Goal: Information Seeking & Learning: Learn about a topic

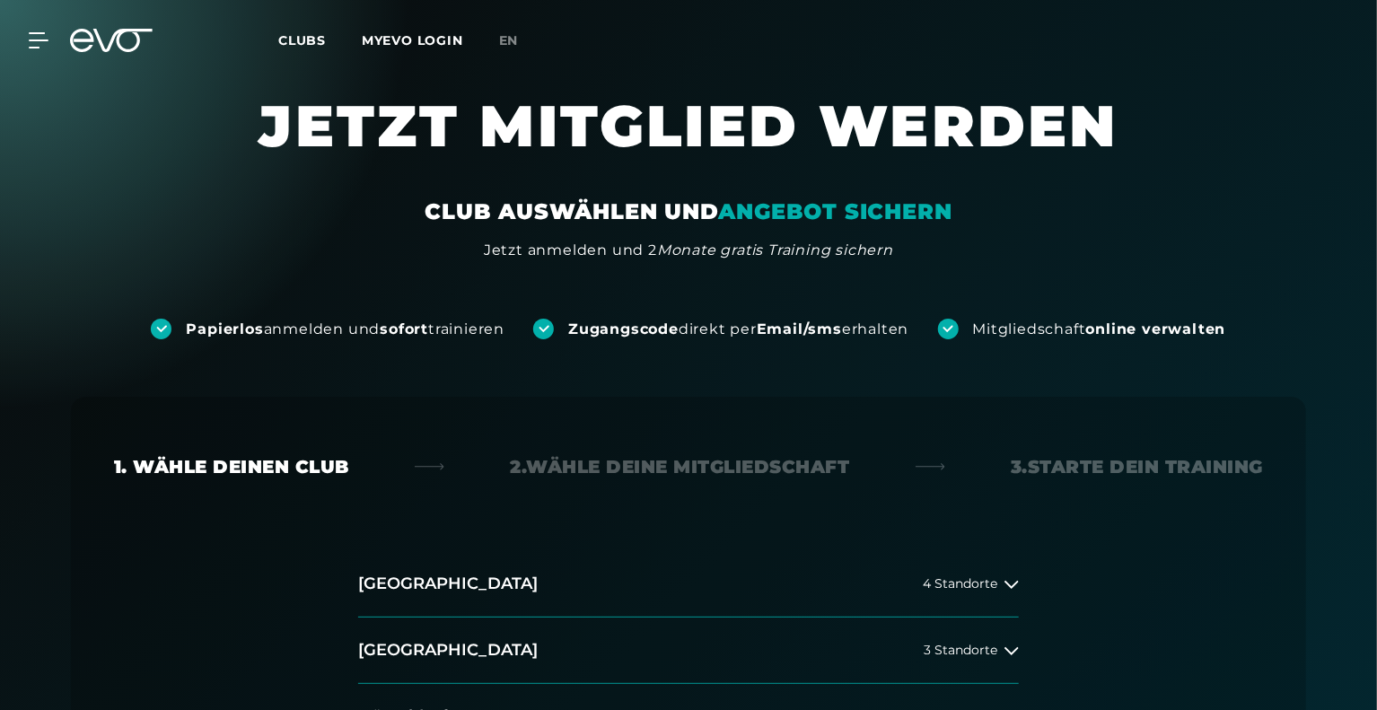
click at [285, 42] on span "Clubs" at bounding box center [302, 40] width 48 height 16
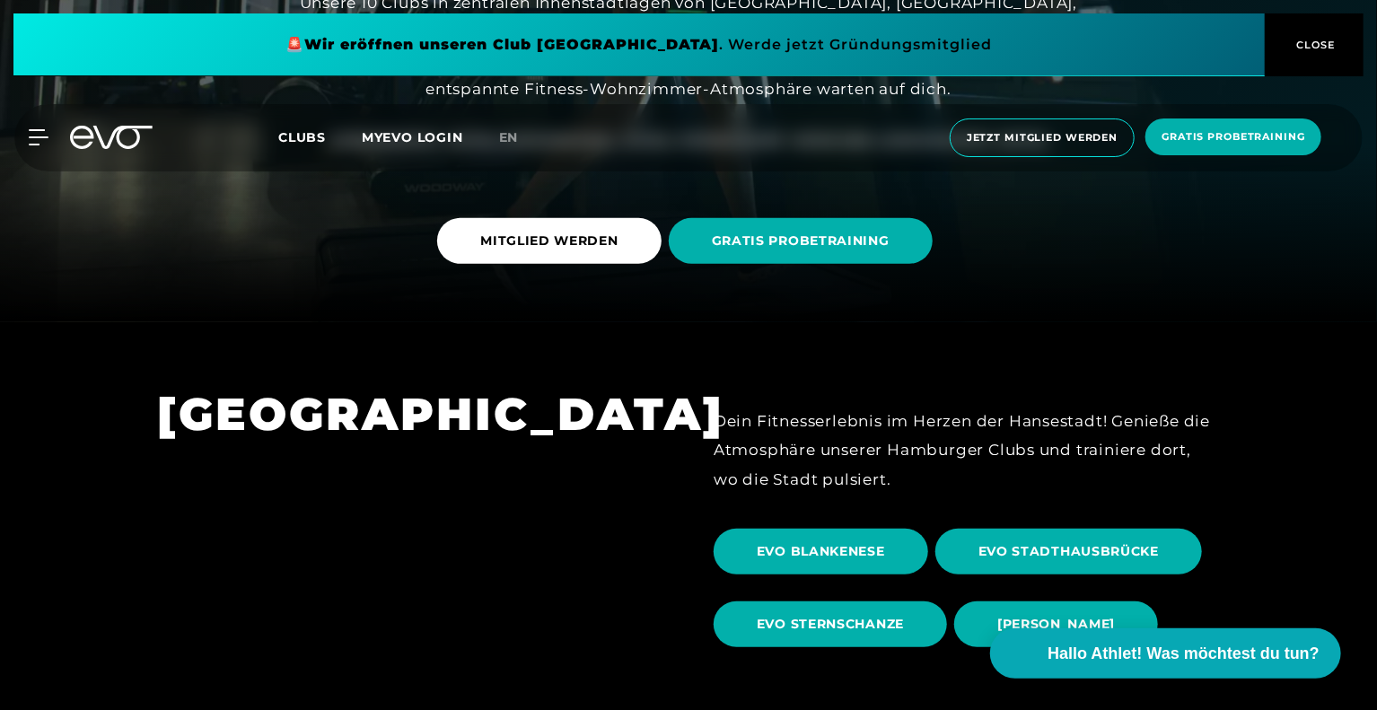
scroll to position [211, 0]
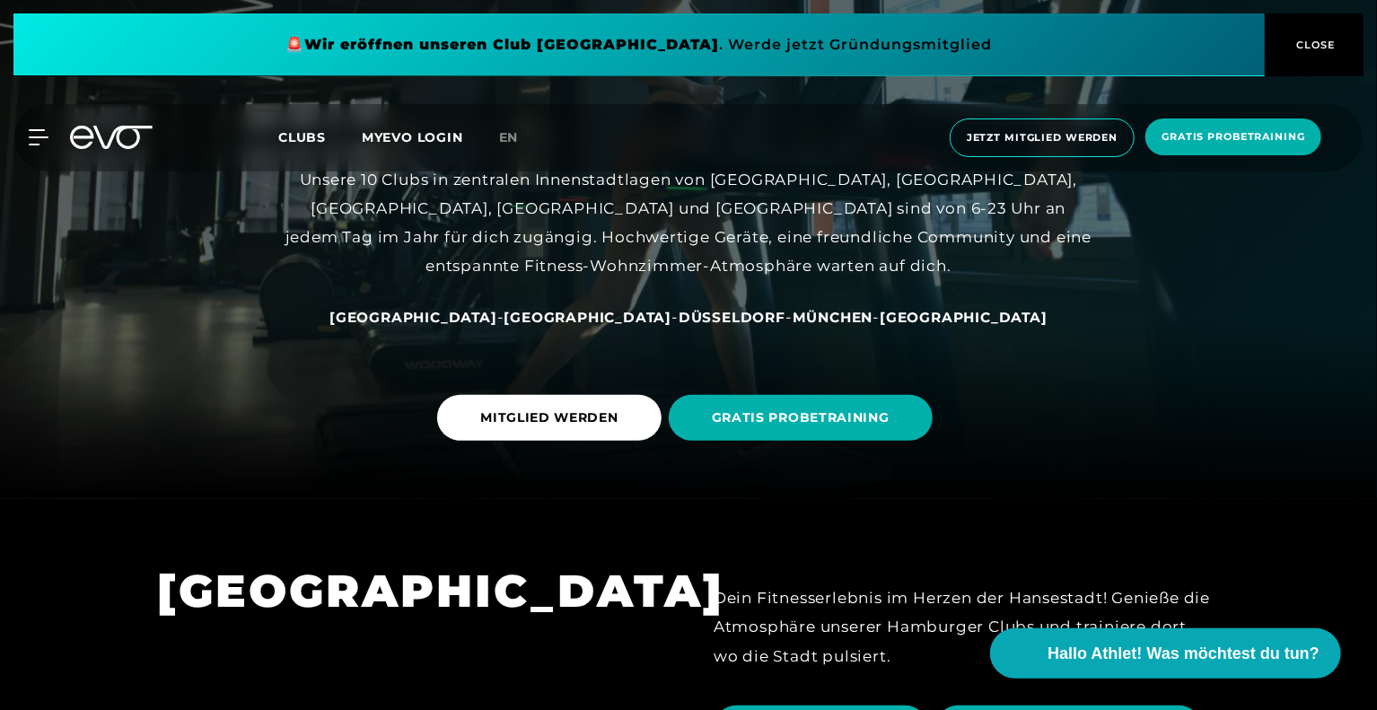
click at [491, 321] on span "[GEOGRAPHIC_DATA]" at bounding box center [413, 317] width 168 height 17
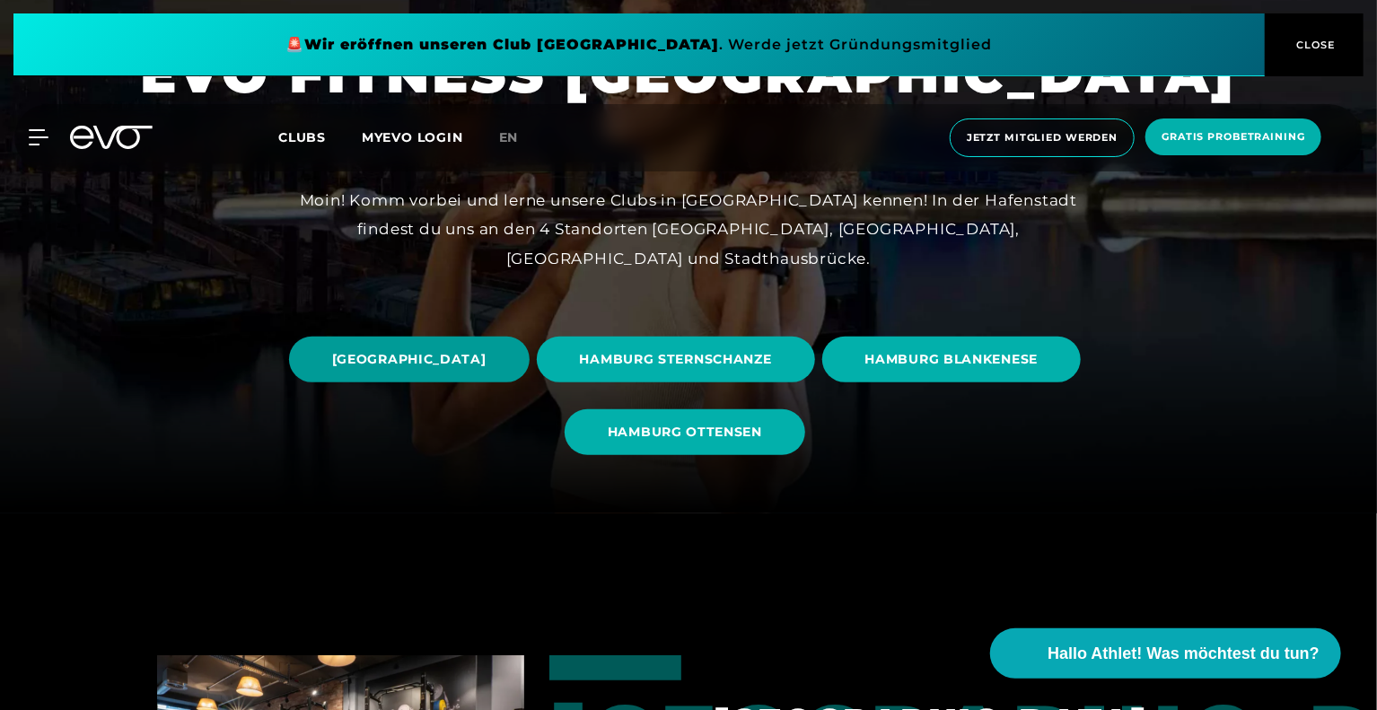
scroll to position [197, 0]
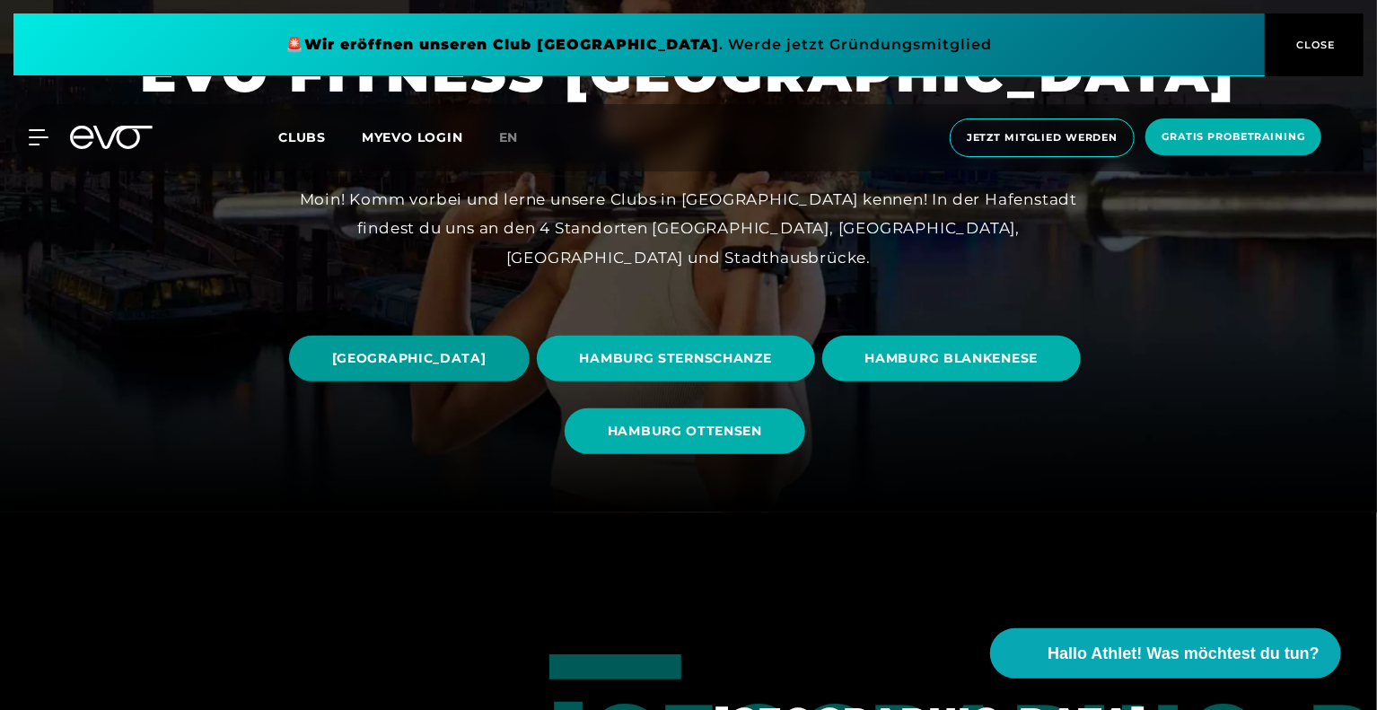
click at [486, 361] on span "[GEOGRAPHIC_DATA]" at bounding box center [409, 358] width 154 height 19
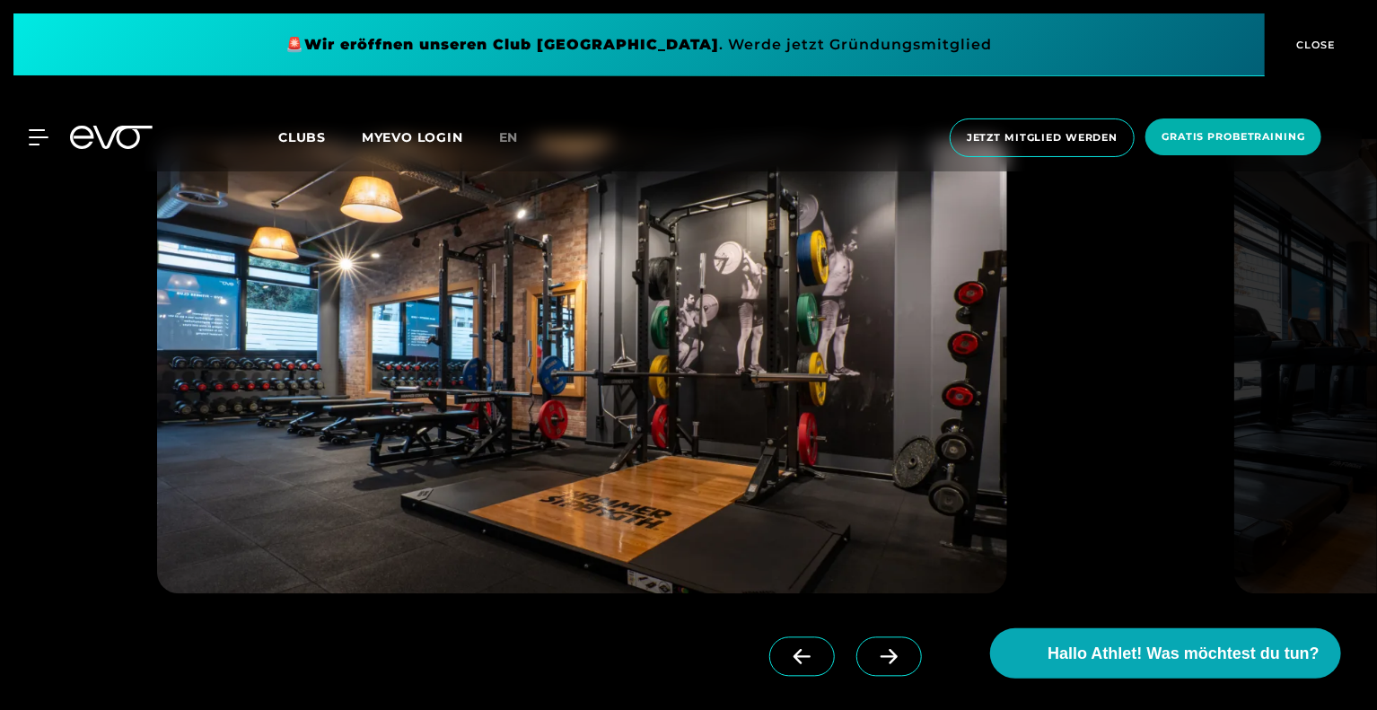
scroll to position [1617, 0]
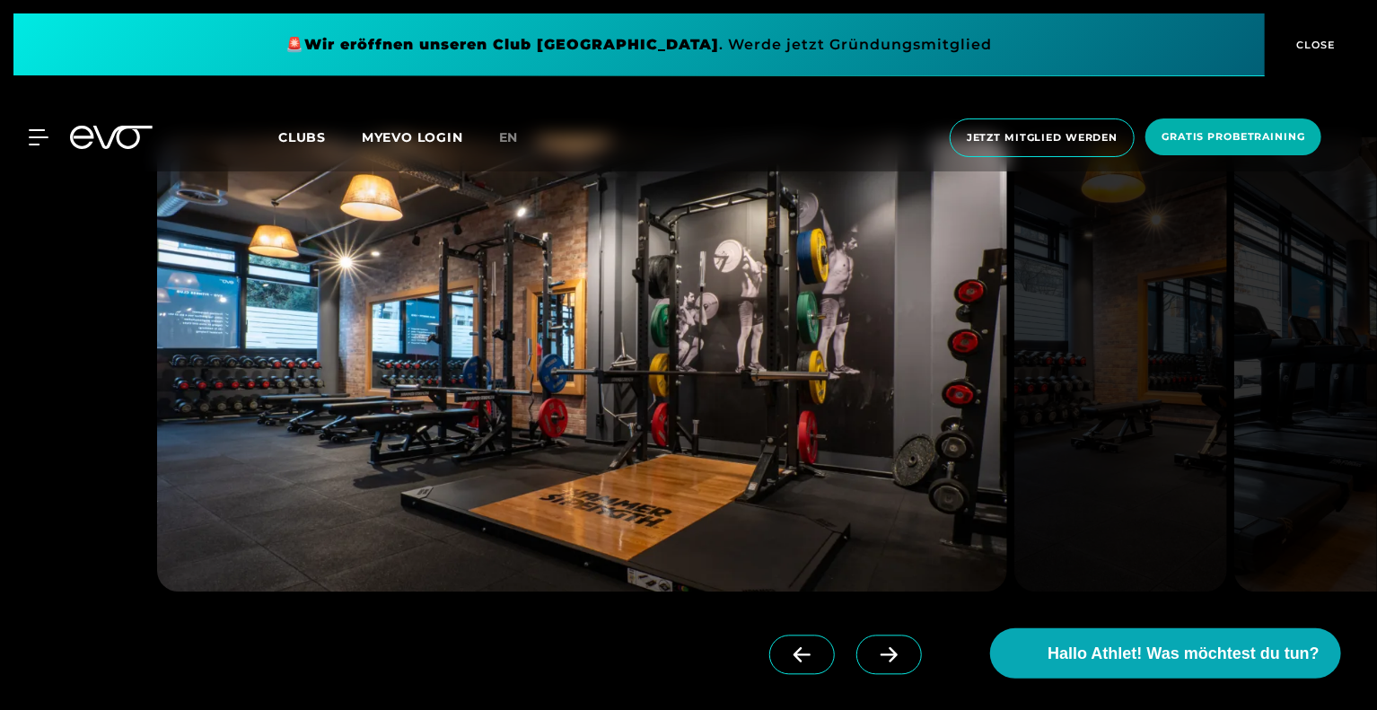
click at [873, 662] on icon at bounding box center [888, 655] width 31 height 16
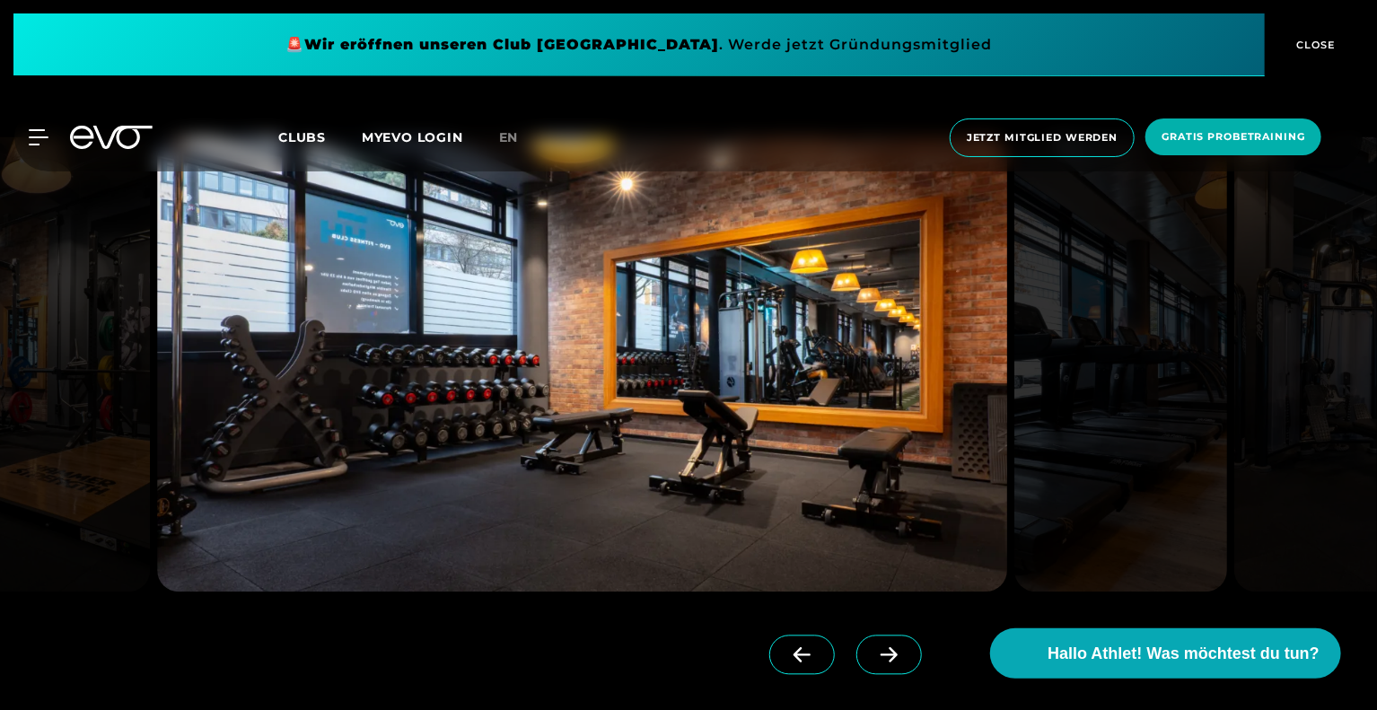
click at [873, 662] on icon at bounding box center [888, 655] width 31 height 16
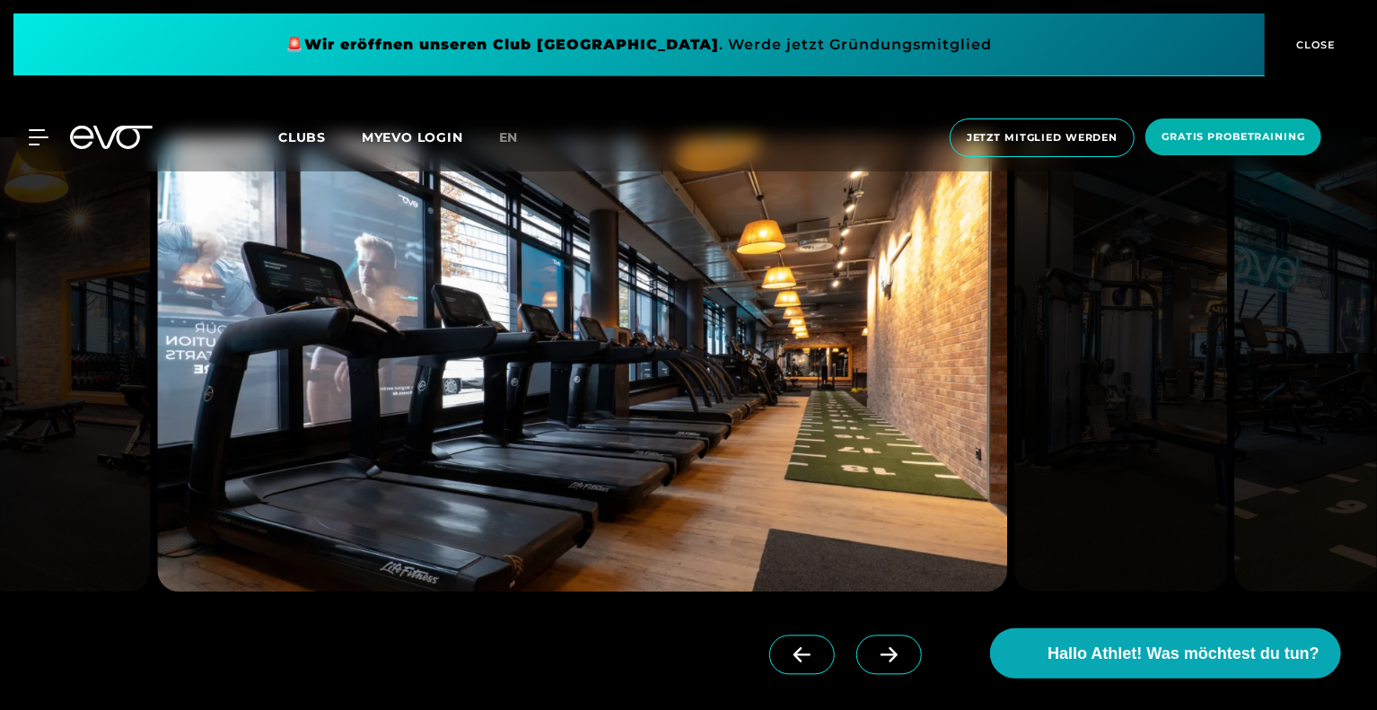
click at [873, 662] on icon at bounding box center [888, 655] width 31 height 16
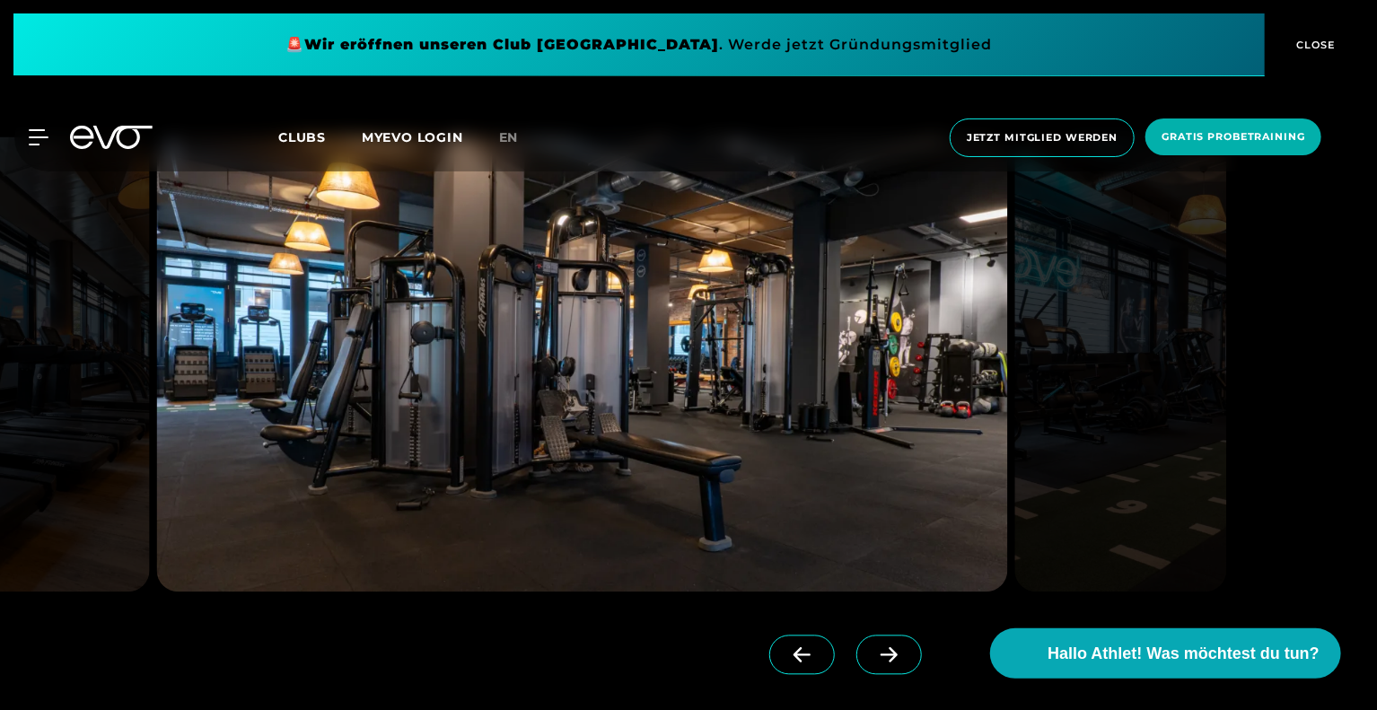
click at [873, 662] on icon at bounding box center [888, 655] width 31 height 16
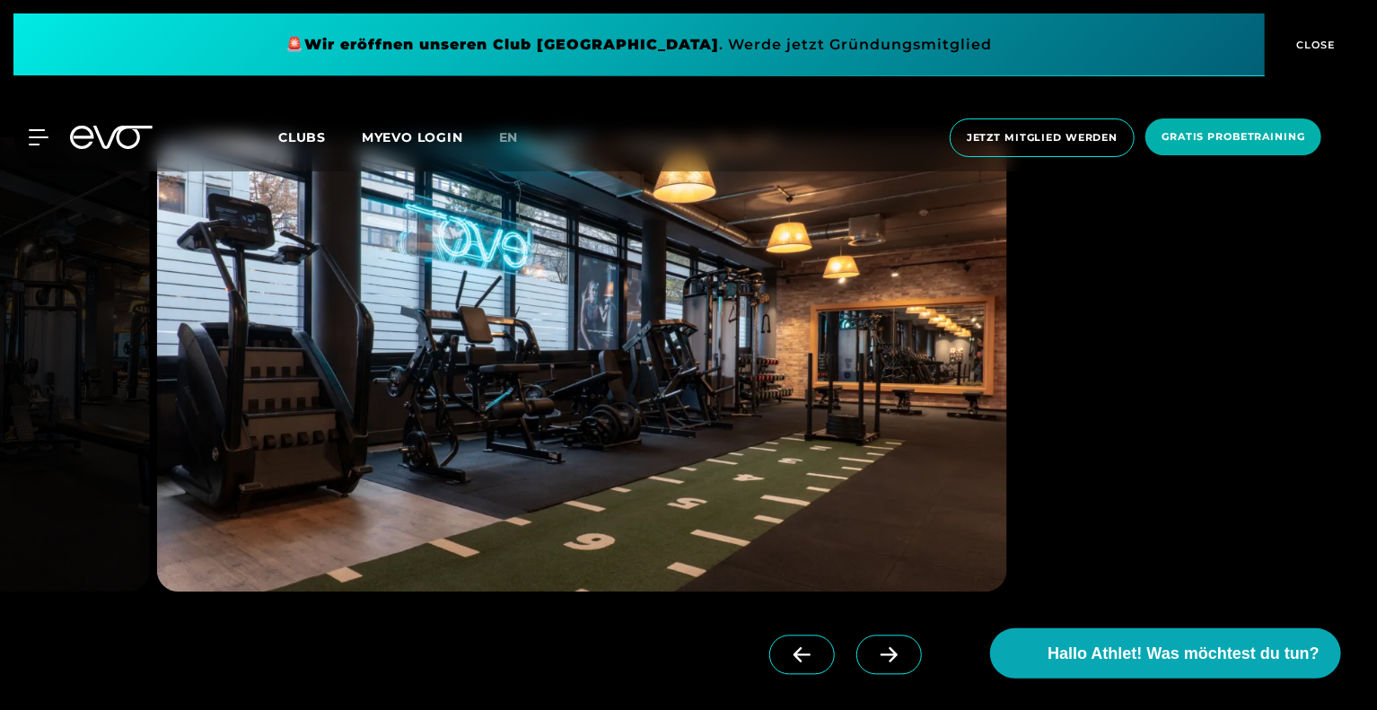
click at [873, 662] on icon at bounding box center [888, 655] width 31 height 16
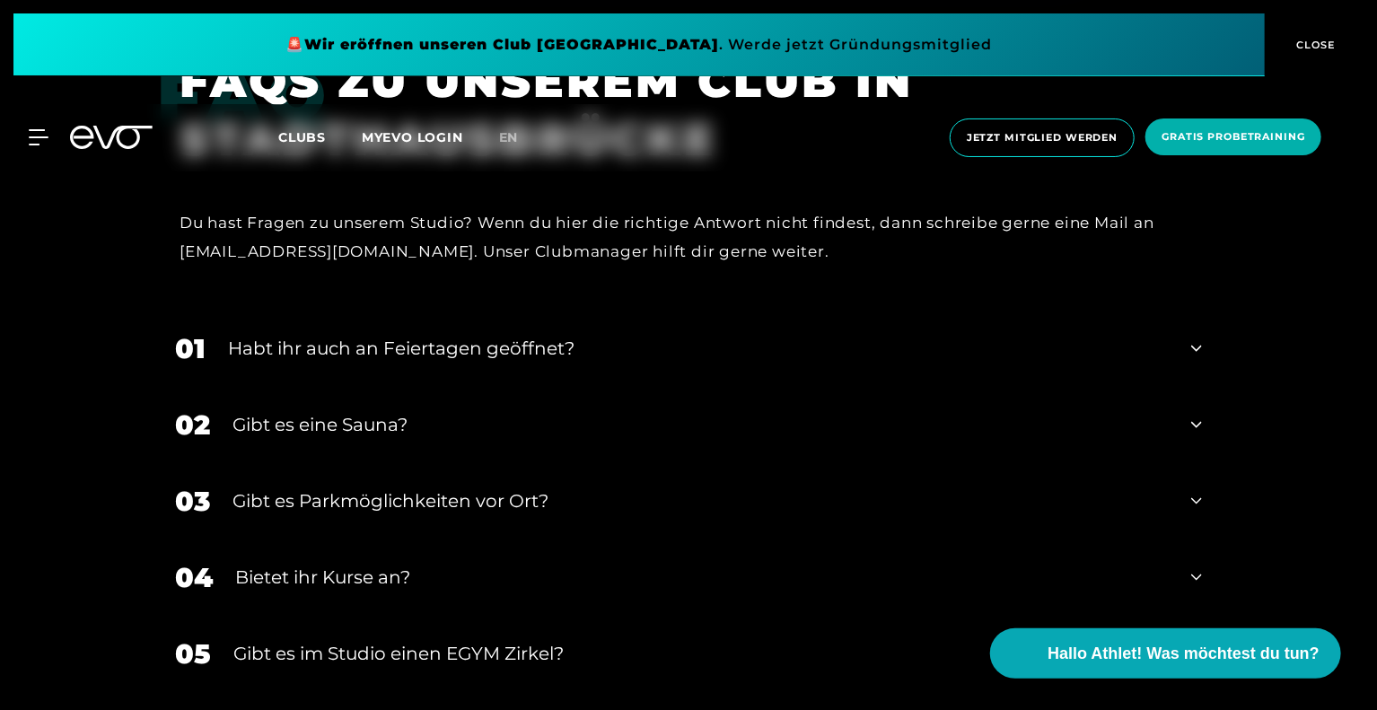
scroll to position [6330, 0]
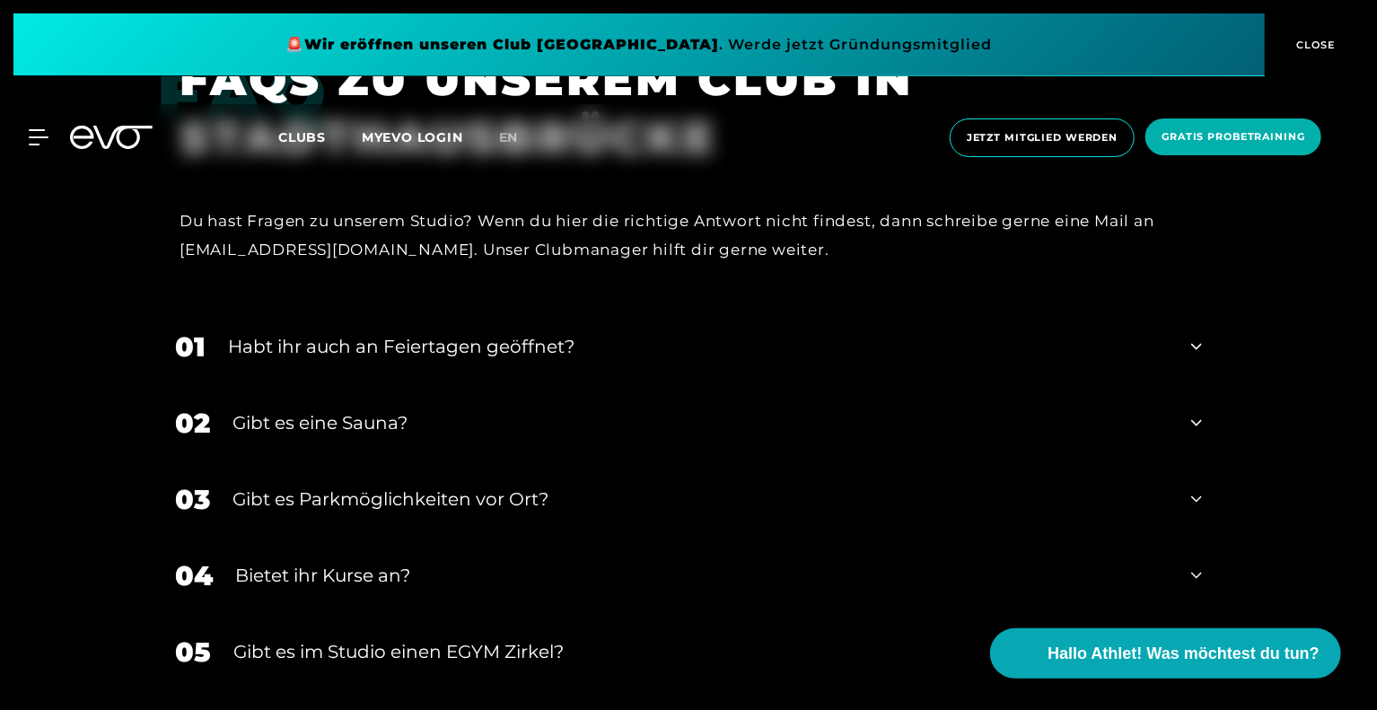
click at [664, 409] on div "Gibt es eine Sauna?" at bounding box center [700, 422] width 936 height 27
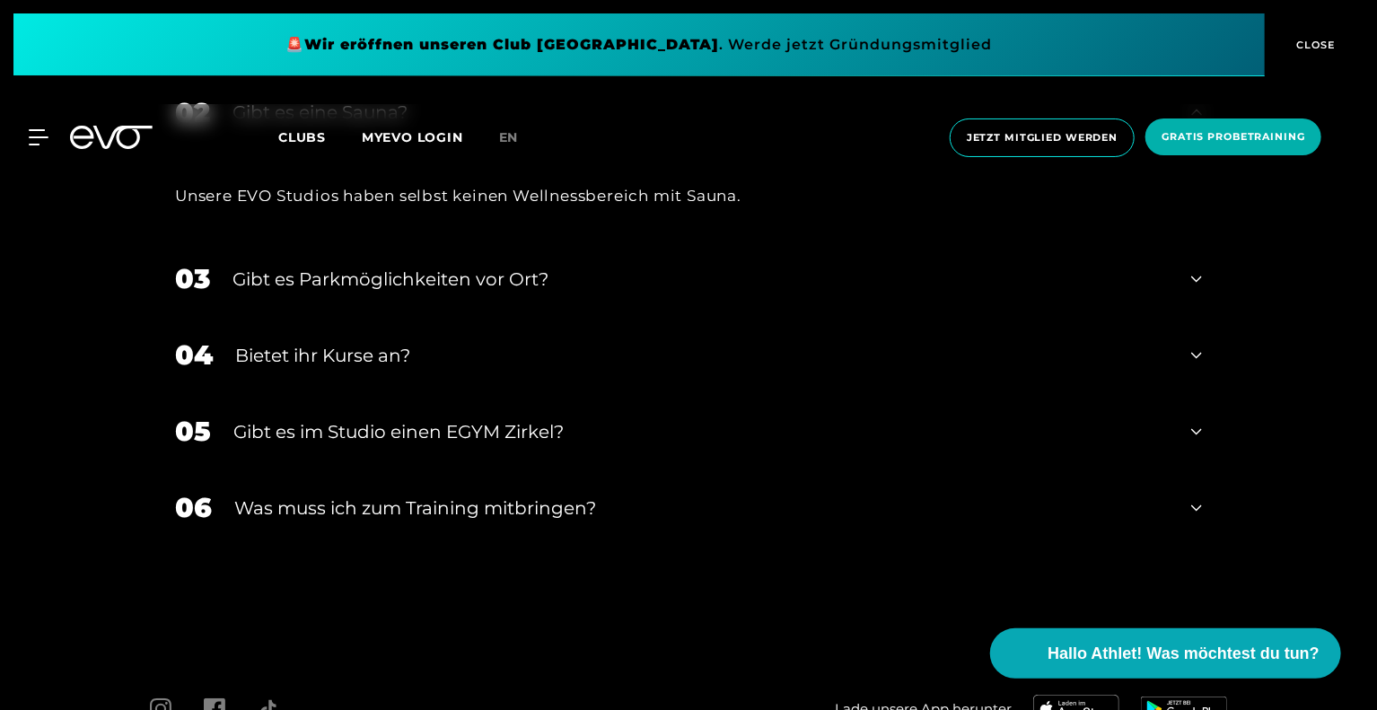
scroll to position [6643, 0]
click at [548, 493] on div "Was muss ich zum Training mitbringen?" at bounding box center [701, 506] width 934 height 27
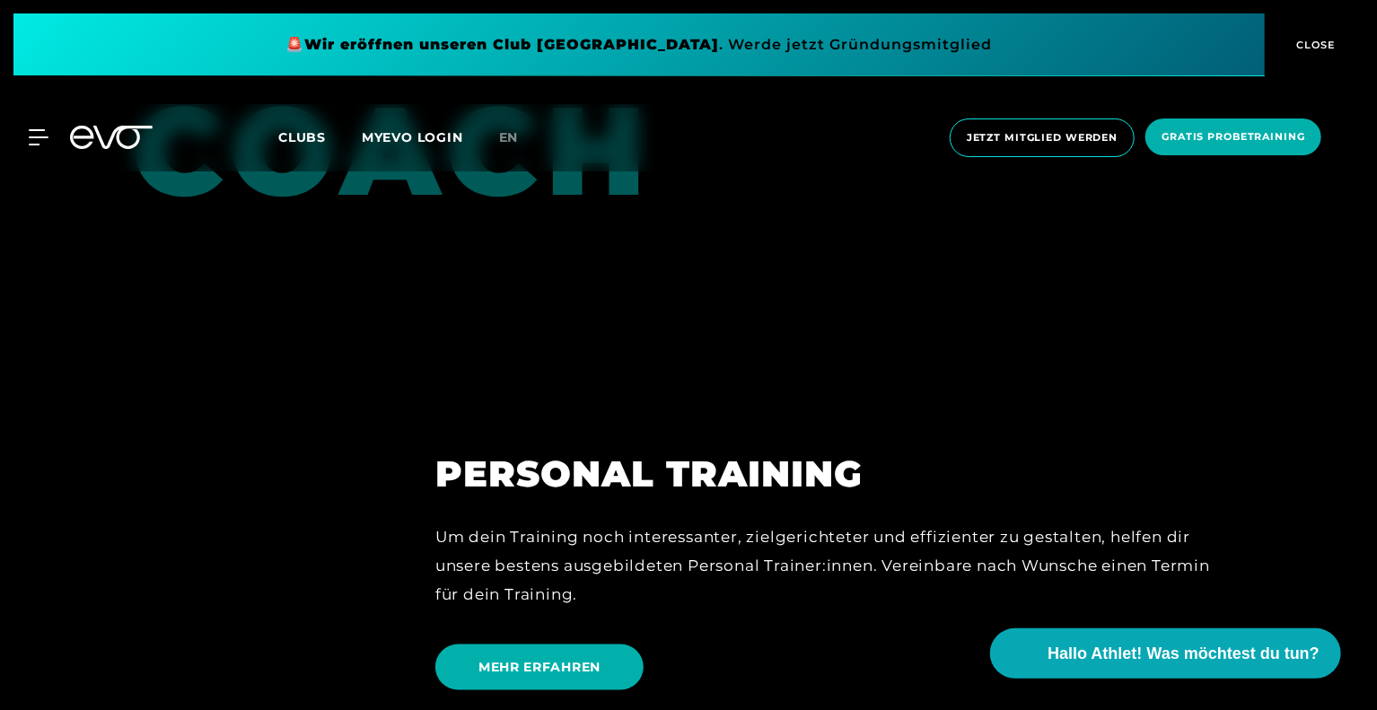
scroll to position [4112, 0]
